Goal: Transaction & Acquisition: Purchase product/service

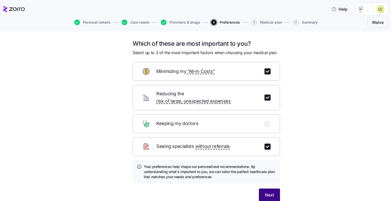
click at [268, 192] on span "Next" at bounding box center [269, 195] width 9 height 6
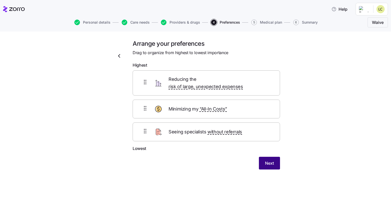
click at [270, 160] on button "Next" at bounding box center [269, 163] width 21 height 13
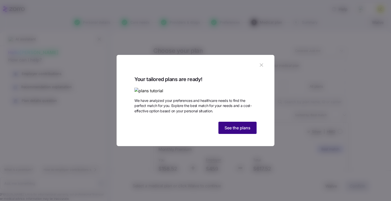
click at [232, 131] on span "See the plans" at bounding box center [237, 128] width 26 height 6
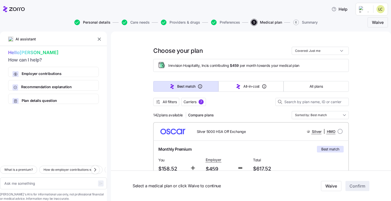
click at [95, 21] on span "Personal details" at bounding box center [96, 23] width 27 height 4
type textarea "x"
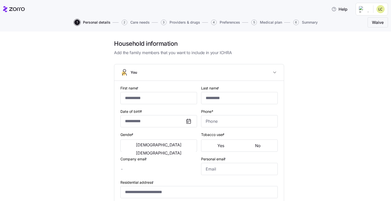
type input "********"
type input "******"
type input "[EMAIL_ADDRESS][DOMAIN_NAME]"
type input "**********"
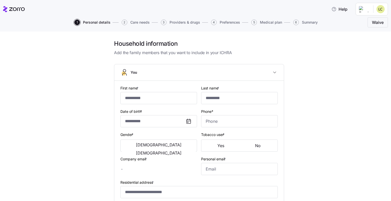
checkbox input "true"
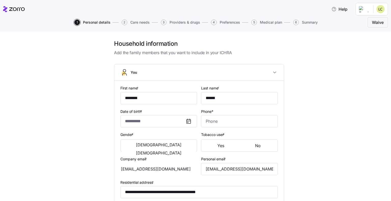
type input "**********"
type input "[PHONE_NUMBER]"
type input "[DEMOGRAPHIC_DATA] citizen"
type input "Married"
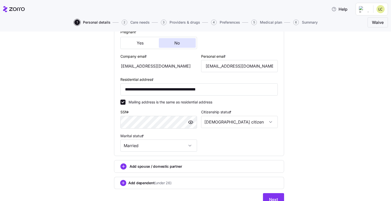
scroll to position [149, 0]
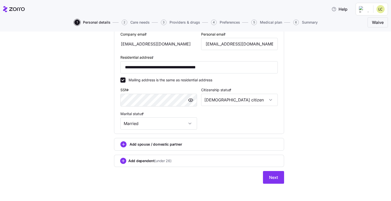
click at [145, 160] on span "Add dependent (under 26)" at bounding box center [149, 160] width 43 height 5
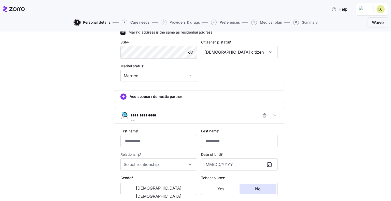
scroll to position [200, 0]
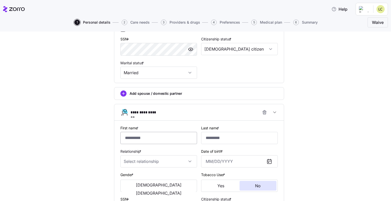
click at [127, 138] on input "First name *" at bounding box center [158, 138] width 77 height 12
type input "******"
click at [226, 135] on input "Last name *" at bounding box center [239, 138] width 77 height 12
type input "******"
click at [141, 163] on input "Relationship *" at bounding box center [158, 161] width 77 height 12
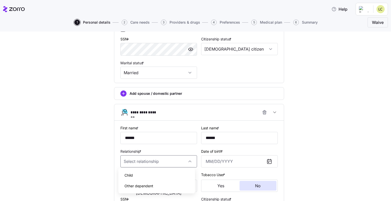
click at [137, 176] on div "Child" at bounding box center [156, 175] width 73 height 11
type input "Child"
click at [209, 160] on input "Date of birth *" at bounding box center [239, 161] width 77 height 12
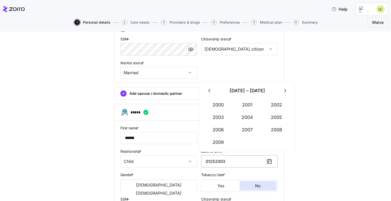
scroll to position [251, 0]
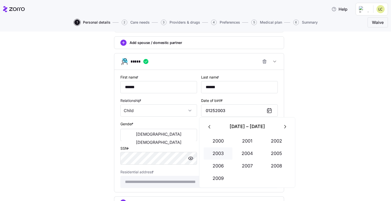
click at [212, 155] on button "2003" at bounding box center [218, 154] width 29 height 12
click at [216, 142] on button "Jan" at bounding box center [218, 141] width 29 height 12
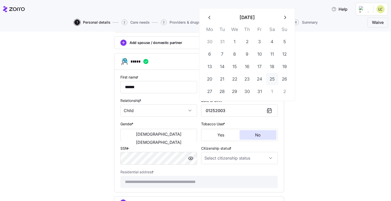
click at [276, 78] on button "25" at bounding box center [272, 79] width 12 height 12
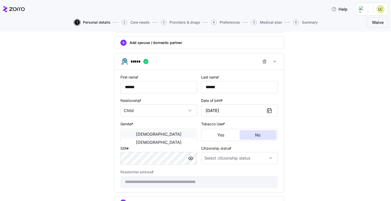
type input "January 25, 2003"
click at [140, 134] on span "Male" at bounding box center [159, 134] width 46 height 4
click at [230, 158] on input "Citizenship status *" at bounding box center [239, 158] width 77 height 12
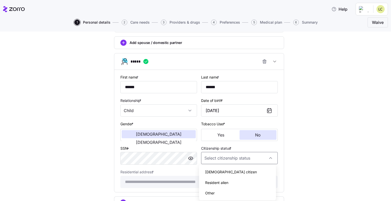
click at [227, 172] on div "US citizen" at bounding box center [237, 172] width 73 height 11
type input "US citizen"
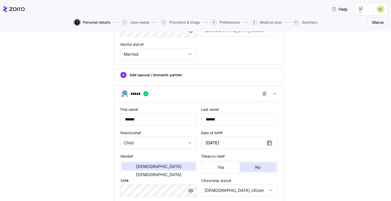
scroll to position [216, 0]
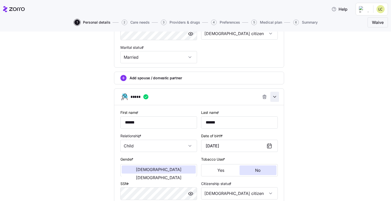
click at [273, 96] on icon "button" at bounding box center [274, 96] width 5 height 5
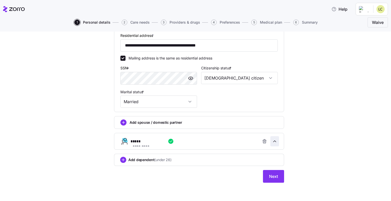
scroll to position [170, 0]
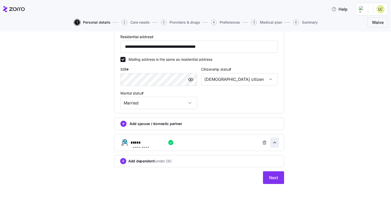
click at [272, 142] on icon "button" at bounding box center [274, 142] width 5 height 5
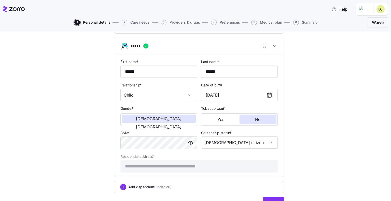
scroll to position [292, 0]
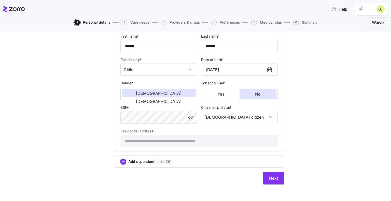
click at [131, 161] on span "Add dependent (under 26)" at bounding box center [149, 161] width 43 height 5
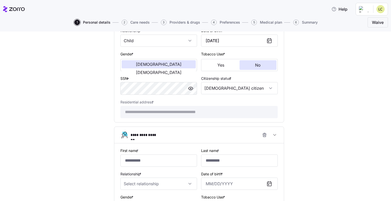
scroll to position [343, 0]
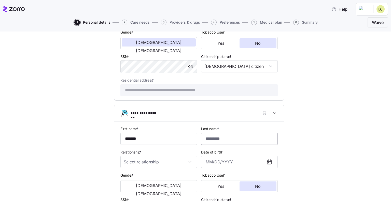
type input "******"
click at [222, 135] on input "Last name *" at bounding box center [239, 139] width 77 height 12
type input "******"
click at [143, 160] on input "Relationship *" at bounding box center [158, 162] width 77 height 12
click at [141, 177] on div "Child" at bounding box center [156, 175] width 73 height 11
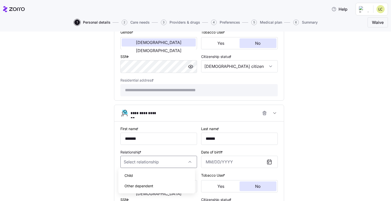
type input "Child"
click at [207, 159] on input "Date of birth *" at bounding box center [239, 162] width 77 height 12
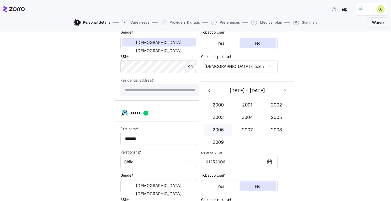
click at [218, 130] on button "2006" at bounding box center [218, 130] width 29 height 12
click at [218, 130] on button "Jul" at bounding box center [218, 130] width 29 height 12
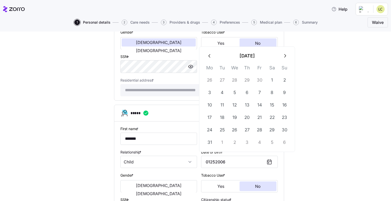
click at [210, 57] on icon "button" at bounding box center [210, 56] width 6 height 6
click at [286, 69] on icon "button" at bounding box center [285, 69] width 6 height 6
click at [286, 77] on th "Su" at bounding box center [284, 82] width 12 height 10
click at [236, 56] on button "July 2006" at bounding box center [246, 56] width 63 height 12
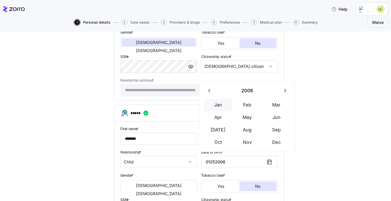
click at [218, 104] on button "Jan" at bounding box center [218, 105] width 29 height 12
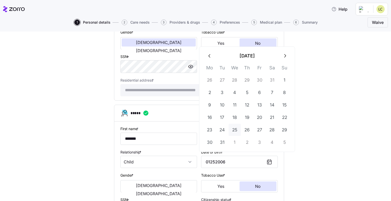
click at [235, 130] on button "25" at bounding box center [234, 130] width 12 height 12
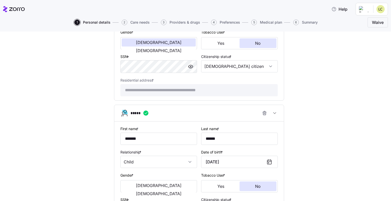
scroll to position [394, 0]
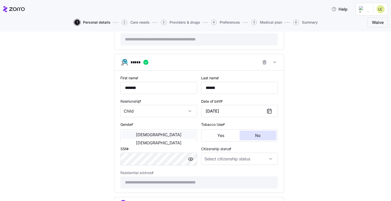
type input "January 25, 2006"
click at [142, 134] on span "Male" at bounding box center [159, 135] width 46 height 4
click at [208, 158] on input "Citizenship status *" at bounding box center [239, 159] width 77 height 12
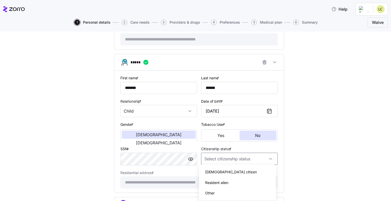
click at [211, 171] on span "US citizen" at bounding box center [231, 172] width 52 height 6
type input "US citizen"
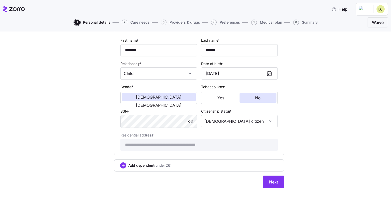
scroll to position [435, 0]
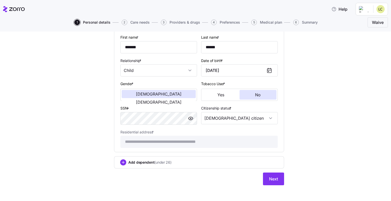
click at [147, 160] on span "Add dependent (under 26)" at bounding box center [149, 162] width 43 height 5
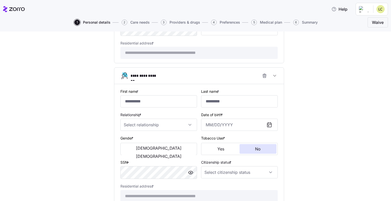
scroll to position [536, 0]
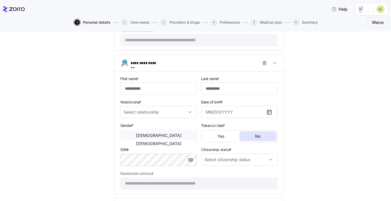
click at [130, 132] on button "Male" at bounding box center [159, 136] width 74 height 8
click at [129, 111] on input "Relationship *" at bounding box center [158, 112] width 77 height 12
click at [129, 124] on span "Child" at bounding box center [128, 125] width 8 height 6
type input "Child"
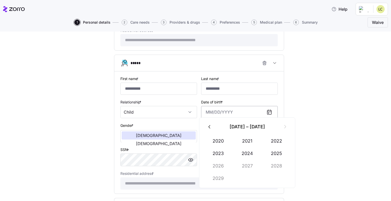
click at [203, 108] on input "Date of birth *" at bounding box center [239, 112] width 77 height 12
click at [286, 127] on icon "button" at bounding box center [285, 127] width 6 height 6
click at [277, 141] on button "2012" at bounding box center [276, 141] width 29 height 12
click at [252, 178] on button "Nov" at bounding box center [247, 178] width 29 height 12
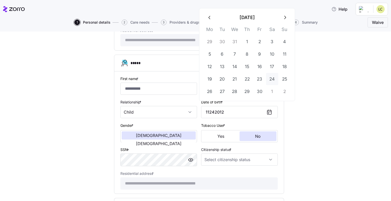
click at [269, 79] on button "24" at bounding box center [272, 79] width 12 height 12
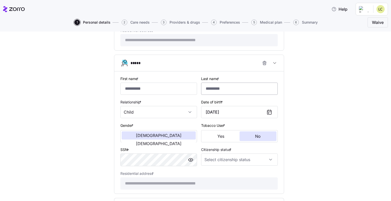
type input "November 24, 2012"
click at [226, 90] on input "Last name *" at bounding box center [239, 89] width 77 height 12
type input "******"
click at [131, 89] on input "First name *" at bounding box center [158, 89] width 77 height 12
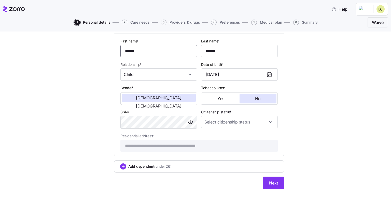
scroll to position [577, 0]
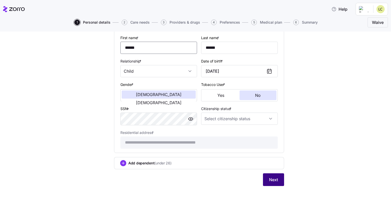
type input "******"
click at [269, 177] on span "Next" at bounding box center [273, 180] width 9 height 6
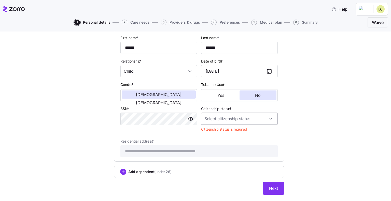
click at [236, 120] on input "Citizenship status *" at bounding box center [239, 119] width 77 height 12
click at [227, 133] on div "US citizen" at bounding box center [237, 131] width 73 height 11
type input "US citizen"
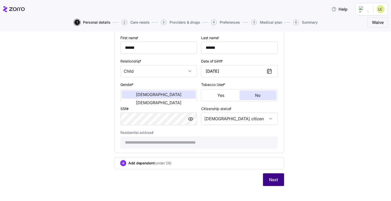
click at [270, 179] on span "Next" at bounding box center [273, 180] width 9 height 6
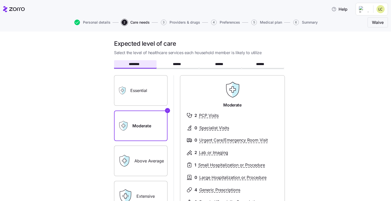
scroll to position [25, 0]
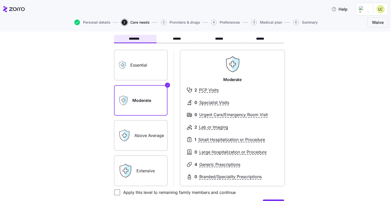
click at [155, 71] on label "Essential" at bounding box center [140, 65] width 53 height 31
click at [0, 0] on input "Essential" at bounding box center [0, 0] width 0 height 0
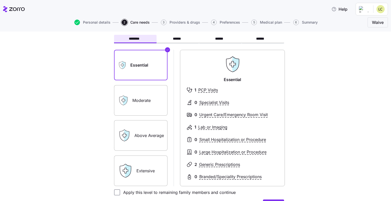
click at [123, 86] on div "Moderate" at bounding box center [140, 100] width 53 height 31
click at [143, 98] on label "Moderate" at bounding box center [140, 100] width 53 height 31
click at [0, 0] on input "Moderate" at bounding box center [0, 0] width 0 height 0
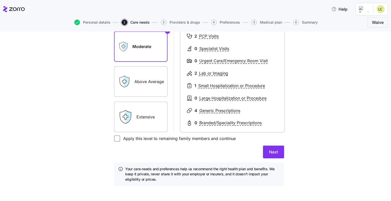
scroll to position [82, 0]
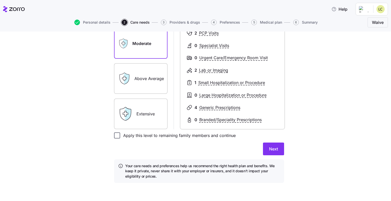
click at [117, 136] on input "Apply this level to remaining family members and continue" at bounding box center [117, 136] width 6 height 6
checkbox input "true"
click at [271, 150] on span "Next" at bounding box center [273, 149] width 9 height 6
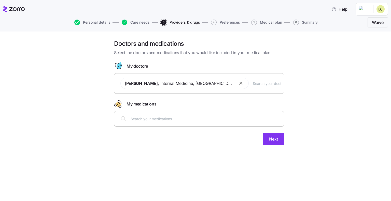
click at [238, 83] on button "button" at bounding box center [241, 83] width 6 height 6
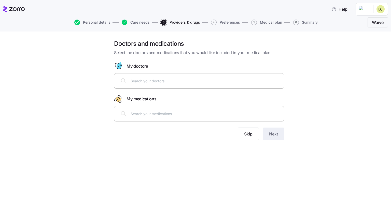
click at [133, 81] on input "text" at bounding box center [206, 81] width 150 height 6
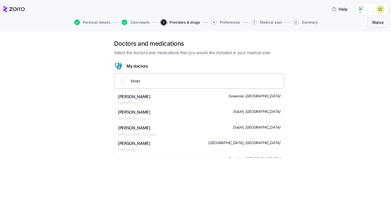
type input "Shukri"
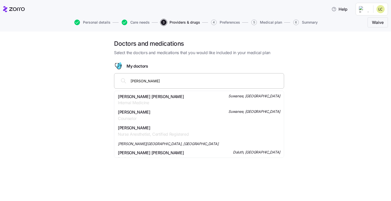
click at [140, 98] on span "Dr. Shukri George Makhlouf" at bounding box center [151, 97] width 66 height 6
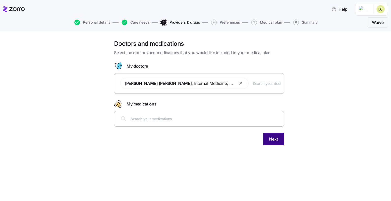
click at [277, 138] on span "Next" at bounding box center [273, 139] width 9 height 6
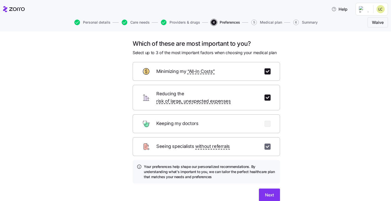
click at [264, 144] on input "checkbox" at bounding box center [267, 147] width 6 height 6
checkbox input "false"
click at [265, 121] on input "checkbox" at bounding box center [267, 124] width 6 height 6
checkbox input "true"
click at [271, 192] on span "Next" at bounding box center [269, 195] width 9 height 6
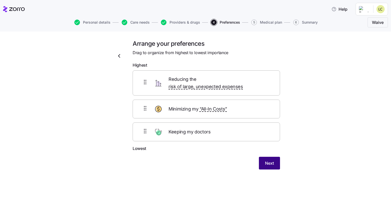
click at [271, 160] on span "Next" at bounding box center [269, 163] width 9 height 6
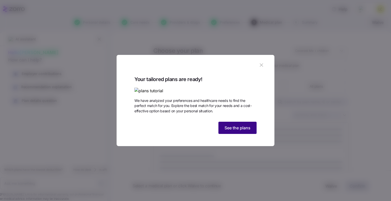
click at [239, 131] on span "See the plans" at bounding box center [237, 128] width 26 height 6
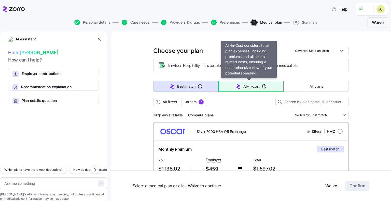
click at [256, 90] on button "All-in-cost" at bounding box center [250, 86] width 65 height 11
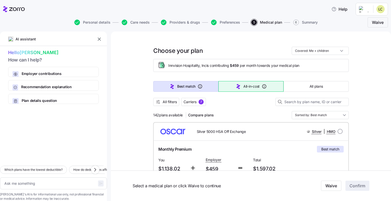
type textarea "x"
type input "Sorted by: All-in-cost"
click at [315, 115] on input "Sorted by: All-in-cost" at bounding box center [320, 115] width 57 height 8
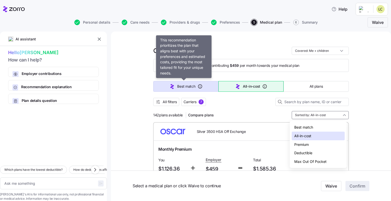
click at [177, 86] on span "Best match" at bounding box center [186, 86] width 18 height 5
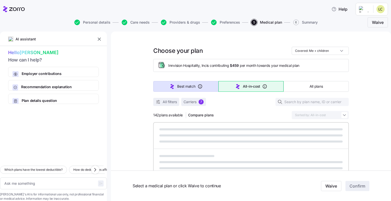
type textarea "x"
type input "Sorted by: Best match"
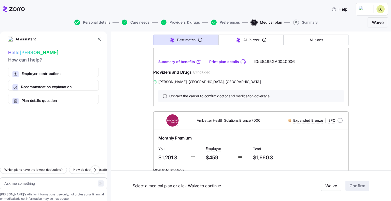
scroll to position [2493, 0]
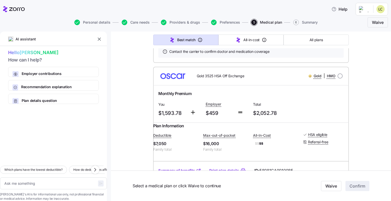
scroll to position [0, 0]
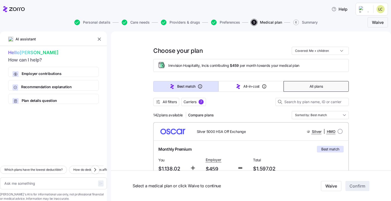
click at [317, 90] on button "All plans" at bounding box center [315, 86] width 65 height 11
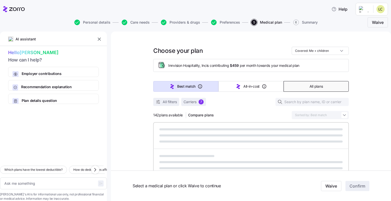
type textarea "x"
type input "Sorted by: Premium"
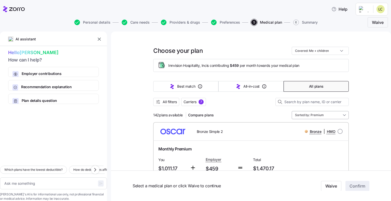
click at [342, 114] on input "Sorted by: Premium" at bounding box center [320, 115] width 57 height 8
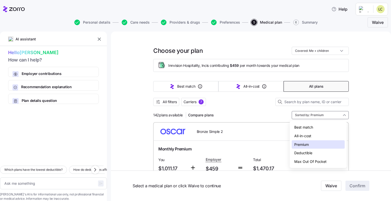
click at [315, 154] on div "Deductible" at bounding box center [318, 153] width 53 height 9
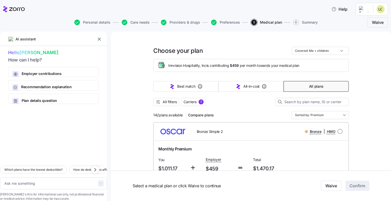
type textarea "x"
type input "Sorted by: Deductible"
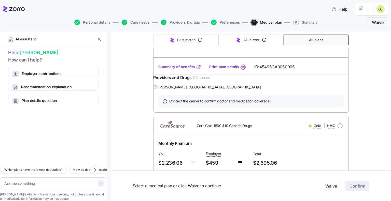
scroll to position [2824, 0]
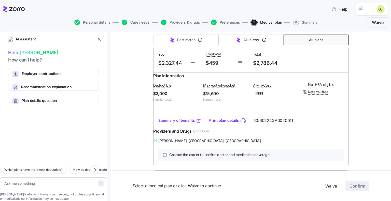
type textarea "x"
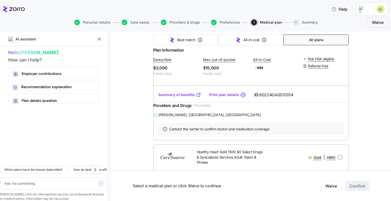
scroll to position [3536, 0]
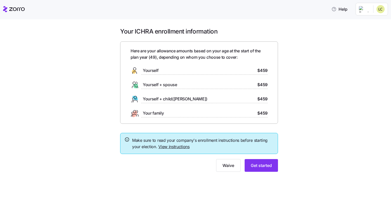
click at [164, 147] on link "View instructions" at bounding box center [173, 146] width 31 height 5
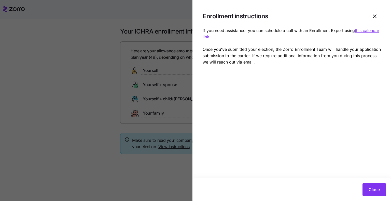
click at [360, 30] on u "this calendar link" at bounding box center [290, 33] width 177 height 11
click at [373, 17] on icon "button" at bounding box center [374, 16] width 6 height 6
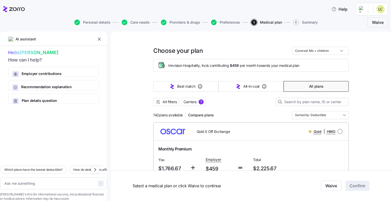
scroll to position [3536, 0]
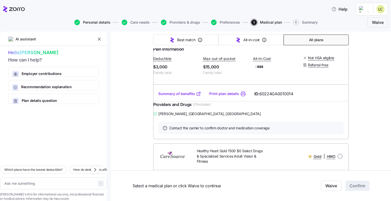
click at [85, 22] on span "Personal details" at bounding box center [96, 23] width 27 height 4
type textarea "x"
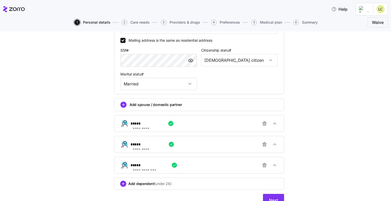
scroll to position [212, 0]
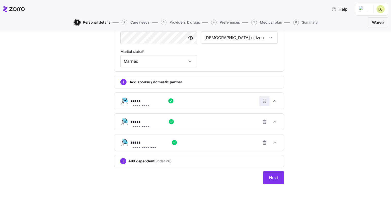
click at [262, 102] on icon "button" at bounding box center [264, 100] width 5 height 5
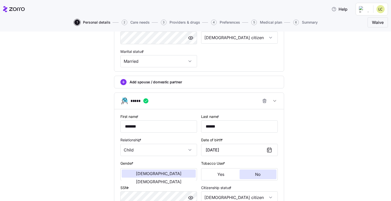
click at [262, 102] on icon "button" at bounding box center [264, 100] width 5 height 5
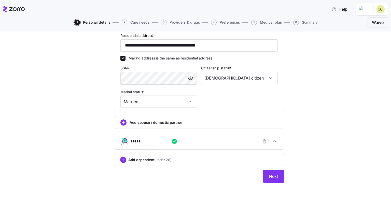
scroll to position [170, 0]
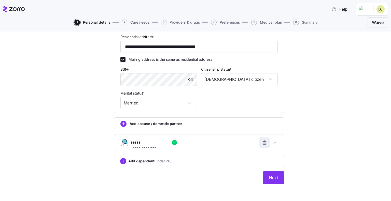
click at [263, 142] on icon "button" at bounding box center [264, 142] width 5 height 5
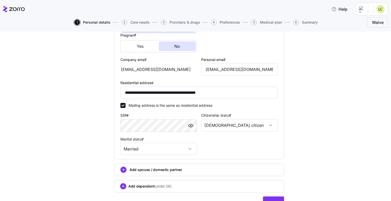
scroll to position [149, 0]
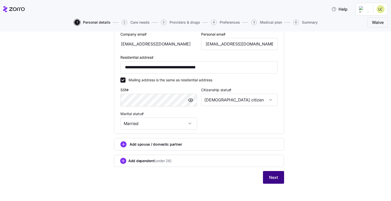
click at [271, 175] on span "Next" at bounding box center [273, 178] width 9 height 6
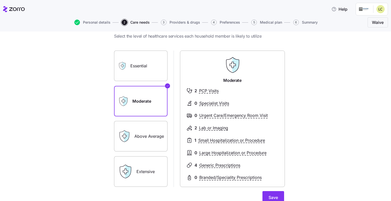
scroll to position [25, 0]
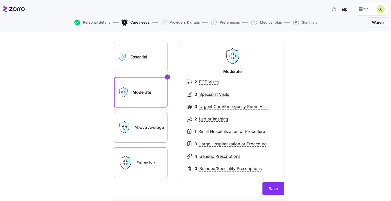
click at [142, 60] on label "Essential" at bounding box center [140, 57] width 53 height 31
click at [0, 0] on input "Essential" at bounding box center [0, 0] width 0 height 0
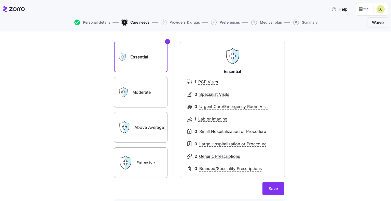
click at [150, 97] on label "Moderate" at bounding box center [140, 92] width 53 height 31
click at [0, 0] on input "Moderate" at bounding box center [0, 0] width 0 height 0
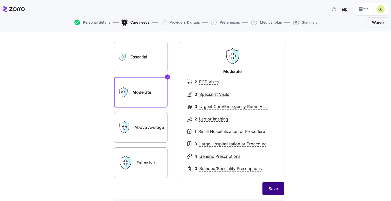
click at [268, 188] on span "Save" at bounding box center [272, 189] width 9 height 6
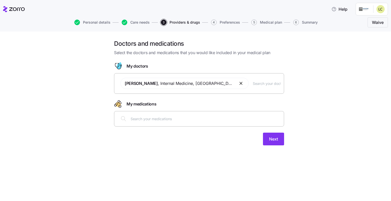
click at [253, 85] on input "text" at bounding box center [267, 84] width 28 height 6
paste input "Julie Palkowitsh"
type input "Julie Palkowitsh"
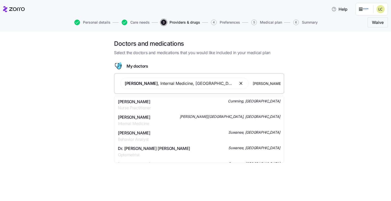
click at [140, 103] on span "Julie Elaine Palkowitsh" at bounding box center [134, 102] width 33 height 6
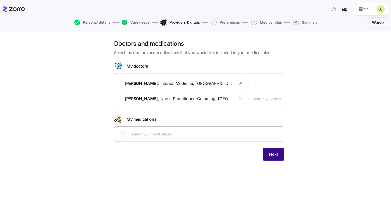
click at [277, 155] on span "Next" at bounding box center [273, 154] width 9 height 6
